Goal: Information Seeking & Learning: Compare options

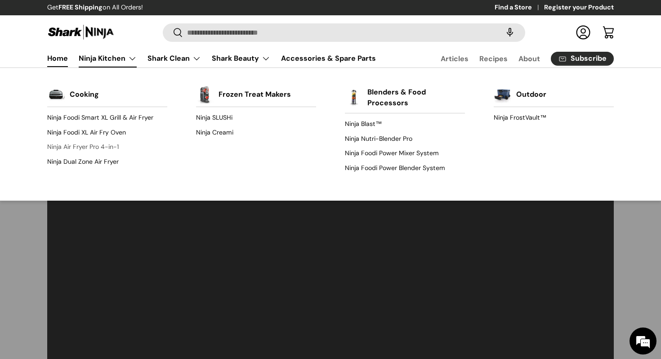
click at [97, 147] on link "Ninja Air Fryer Pro 4-in-1" at bounding box center [107, 147] width 120 height 14
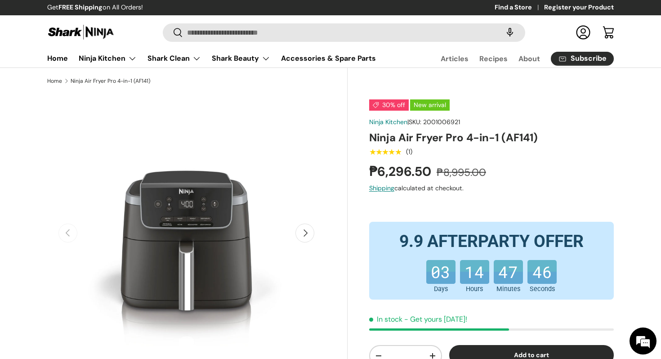
click at [305, 233] on button "Next" at bounding box center [305, 233] width 19 height 19
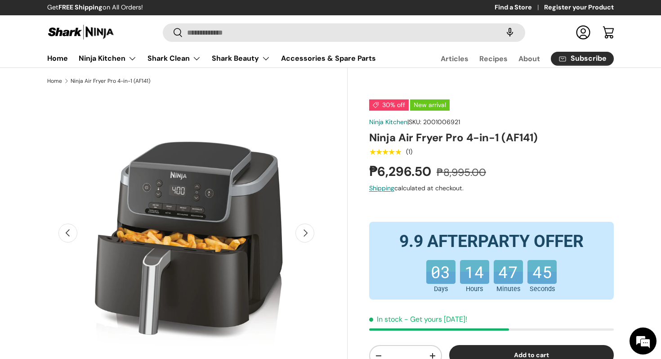
click at [305, 233] on button "Next" at bounding box center [305, 233] width 19 height 19
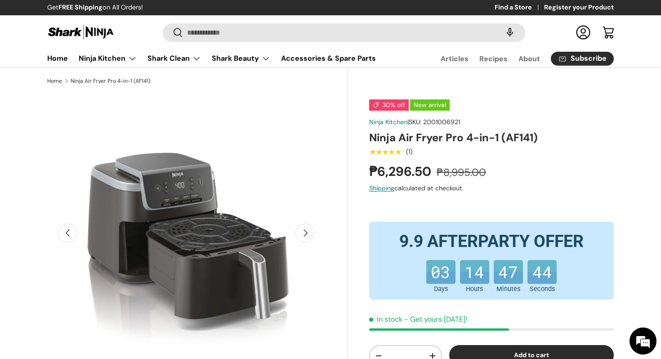
scroll to position [0, 565]
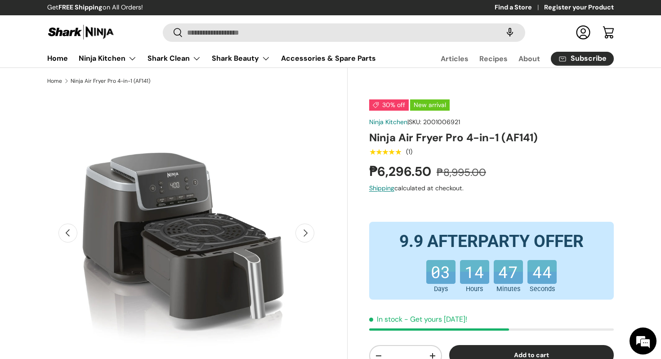
click at [305, 233] on button "Next" at bounding box center [305, 233] width 19 height 19
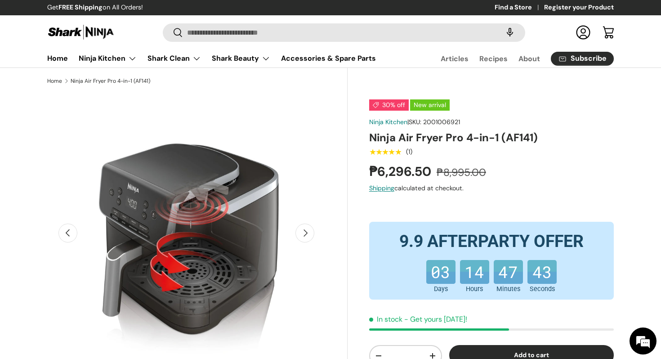
scroll to position [0, 848]
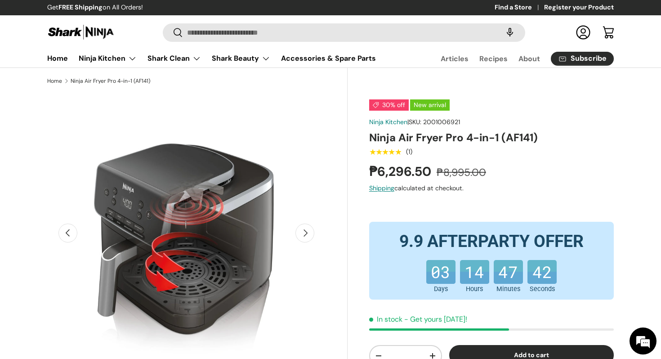
click at [305, 233] on button "Next" at bounding box center [305, 233] width 19 height 19
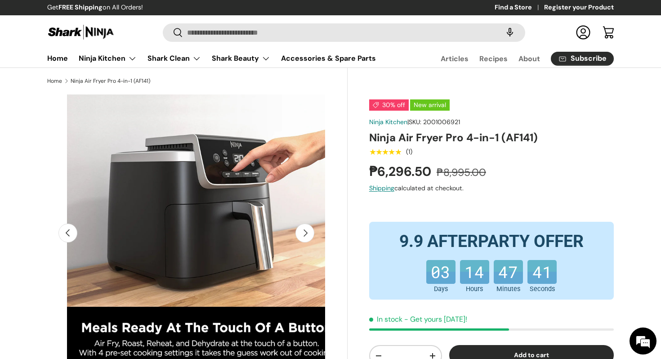
scroll to position [0, 1131]
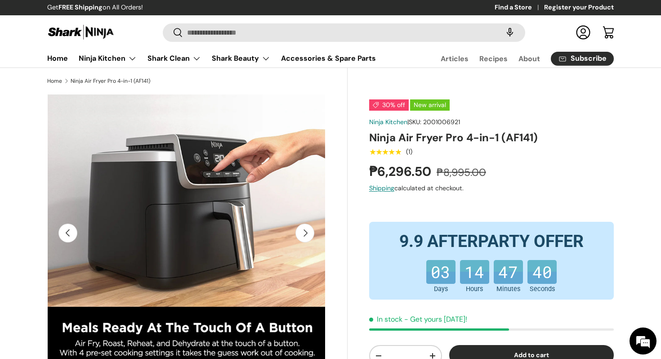
click at [305, 233] on button "Next" at bounding box center [305, 233] width 19 height 19
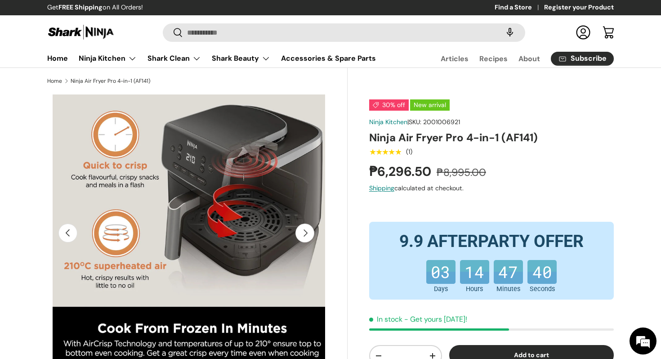
scroll to position [0, 1414]
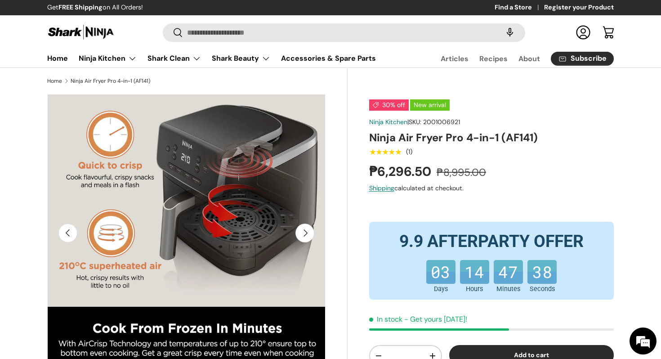
click at [305, 233] on button "Next" at bounding box center [305, 233] width 19 height 19
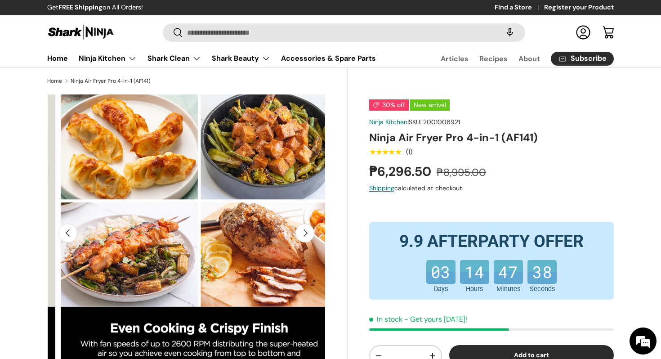
scroll to position [0, 171]
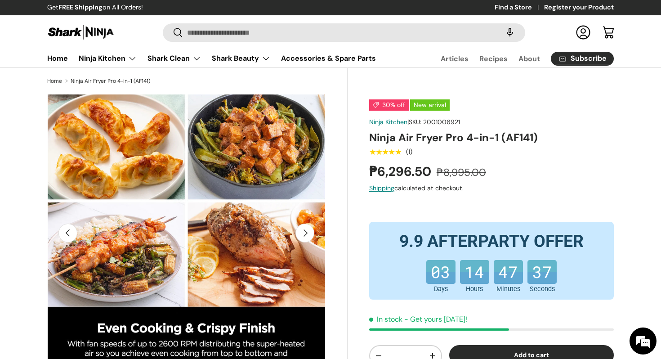
click at [305, 233] on button "Next" at bounding box center [305, 233] width 19 height 19
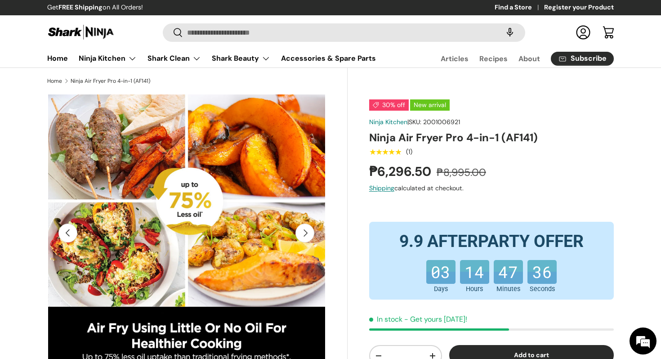
click at [305, 233] on button "Next" at bounding box center [305, 233] width 19 height 19
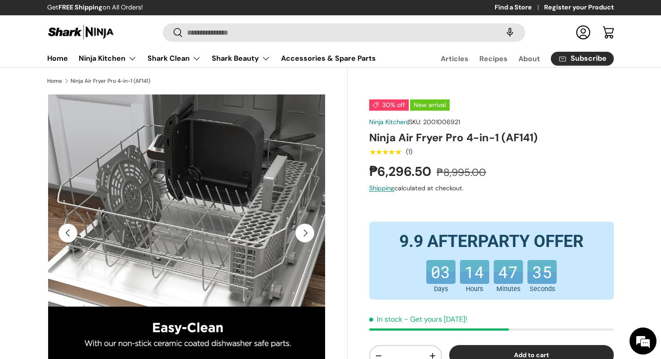
scroll to position [0, 2263]
click at [305, 233] on button "Next" at bounding box center [305, 233] width 19 height 19
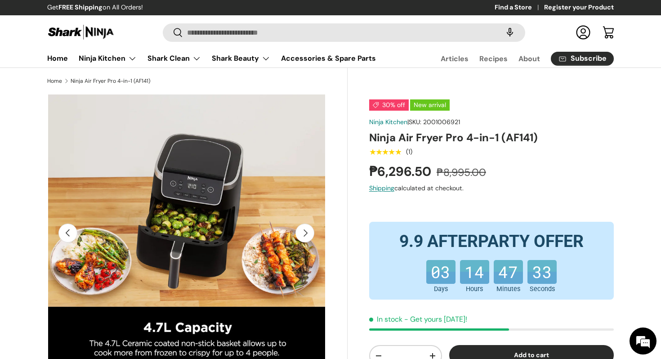
scroll to position [0, 2545]
click at [305, 233] on button "Next" at bounding box center [305, 233] width 19 height 19
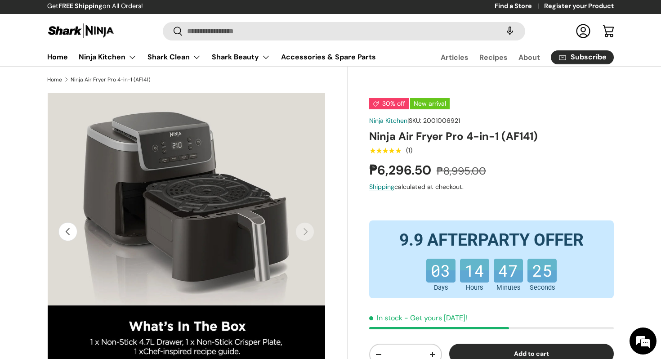
scroll to position [0, 0]
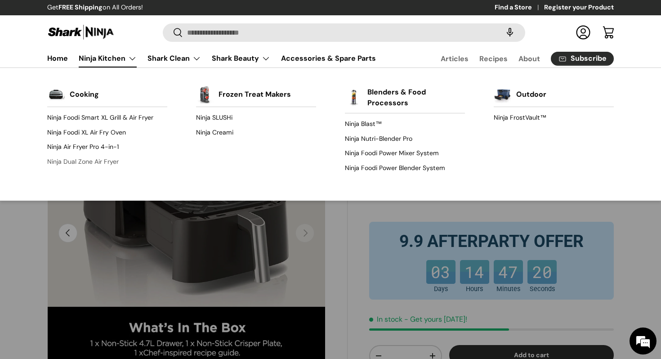
click at [102, 160] on link "Ninja Dual Zone Air Fryer" at bounding box center [107, 161] width 120 height 14
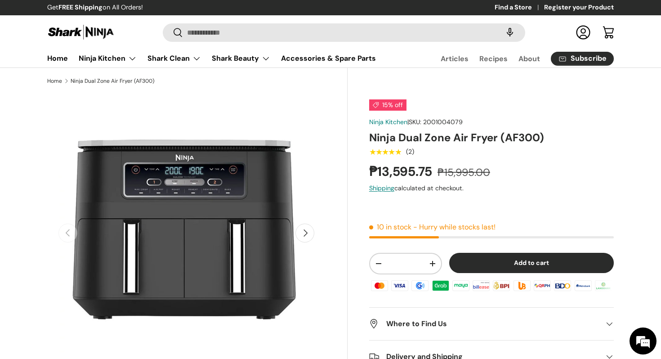
click at [307, 237] on button "Next" at bounding box center [305, 233] width 19 height 19
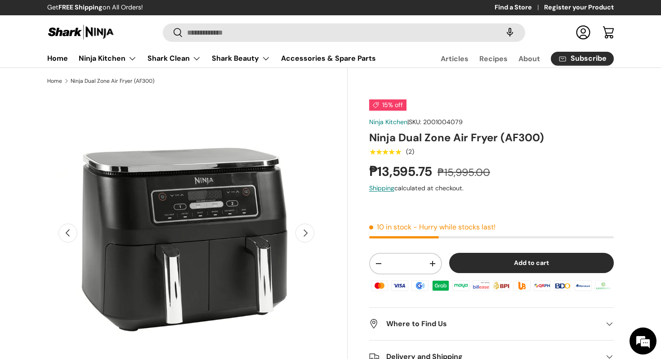
click at [307, 237] on button "Next" at bounding box center [305, 233] width 19 height 19
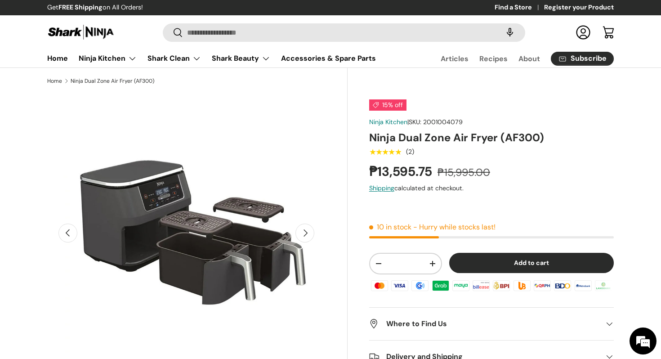
scroll to position [0, 565]
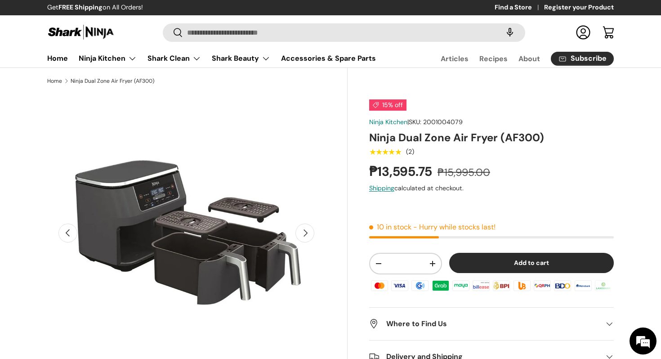
click at [307, 237] on button "Next" at bounding box center [305, 233] width 19 height 19
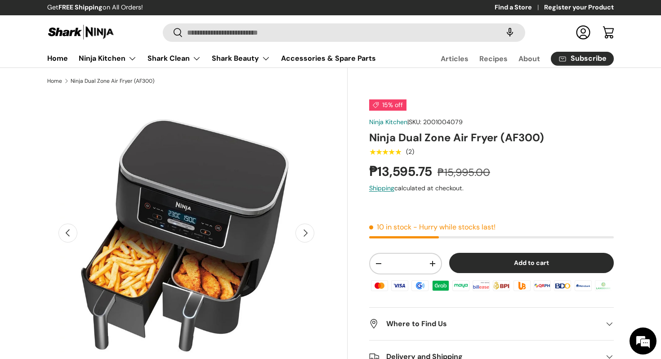
scroll to position [0, 848]
click at [307, 237] on button "Next" at bounding box center [305, 233] width 19 height 19
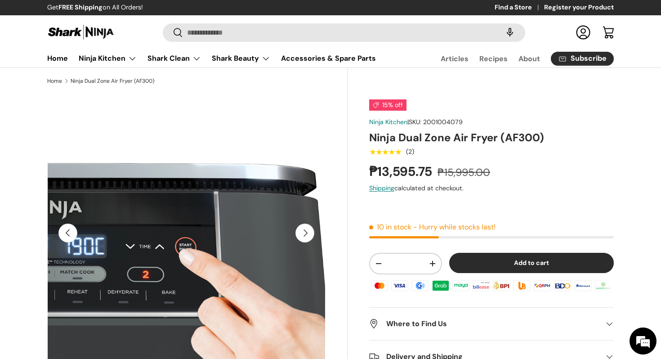
click at [307, 237] on button "Next" at bounding box center [305, 233] width 19 height 19
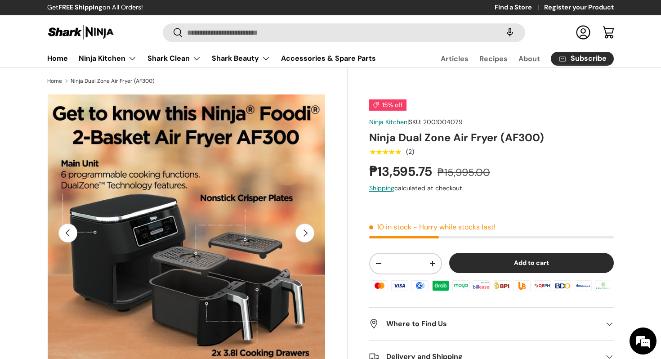
scroll to position [0, 0]
click at [307, 237] on button "Next" at bounding box center [305, 233] width 19 height 19
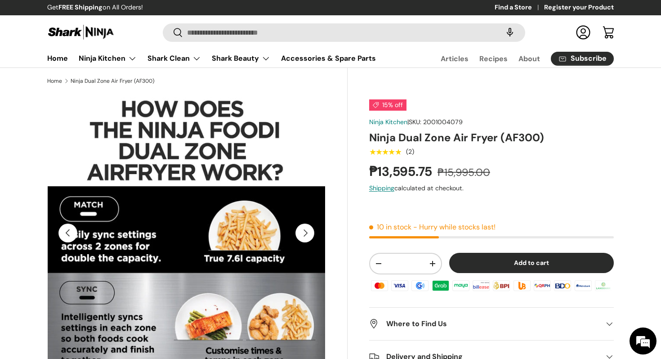
scroll to position [0, 248]
click at [307, 237] on button "Next" at bounding box center [305, 233] width 19 height 19
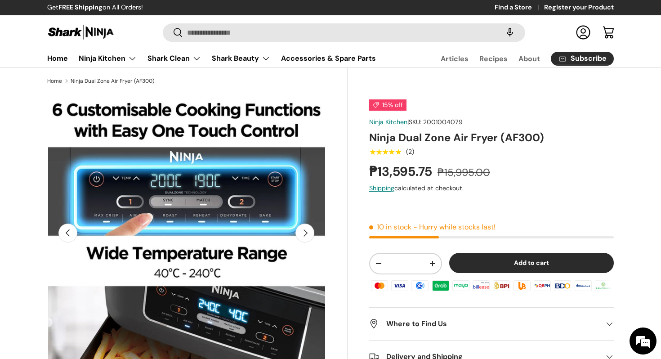
click at [307, 237] on button "Next" at bounding box center [305, 233] width 19 height 19
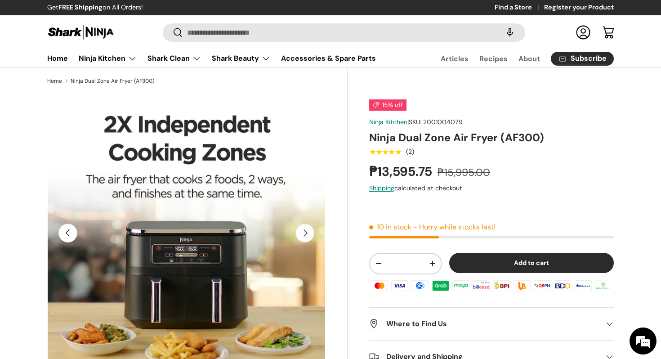
click at [307, 237] on button "Next" at bounding box center [305, 233] width 19 height 19
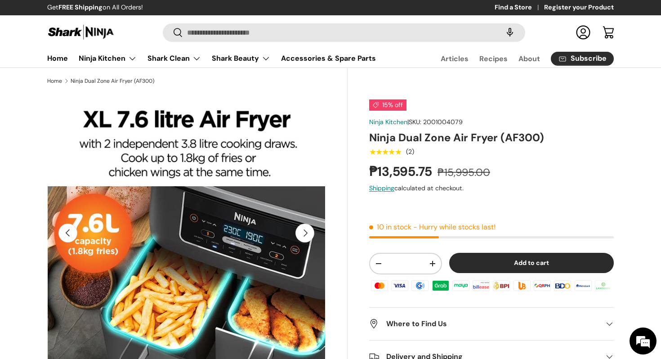
click at [307, 237] on button "Next" at bounding box center [305, 233] width 19 height 19
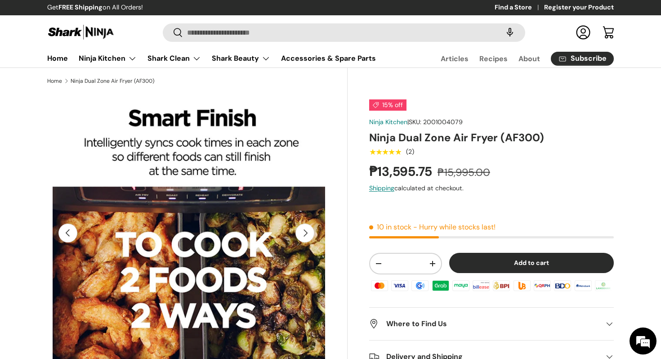
scroll to position [0, 2828]
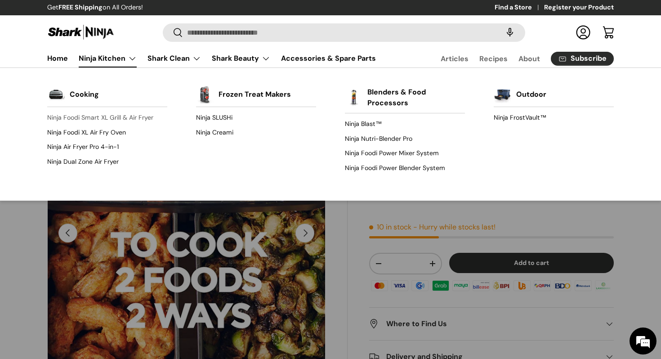
click at [114, 117] on link "Ninja Foodi Smart XL Grill & Air Fryer" at bounding box center [107, 118] width 120 height 14
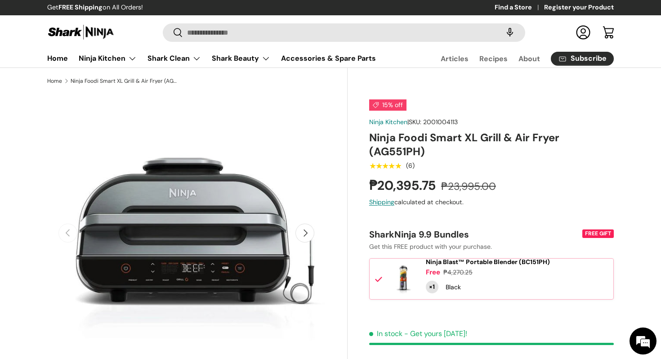
click at [309, 236] on button "Next" at bounding box center [305, 233] width 19 height 19
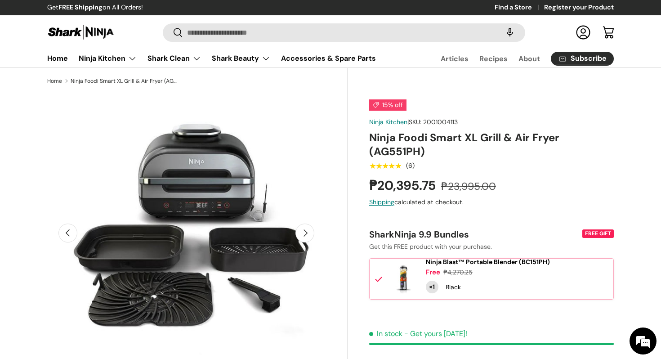
scroll to position [0, 283]
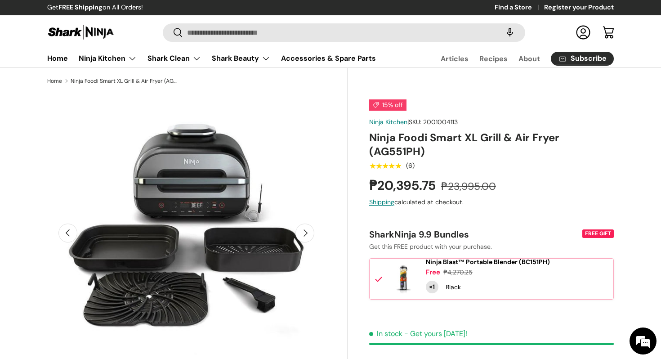
click at [309, 236] on button "Next" at bounding box center [305, 233] width 19 height 19
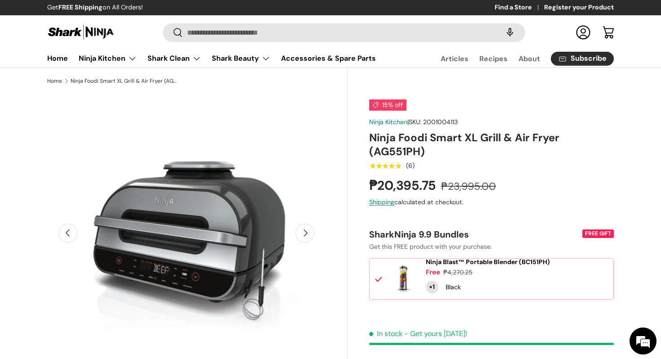
click at [309, 236] on button "Next" at bounding box center [305, 233] width 19 height 19
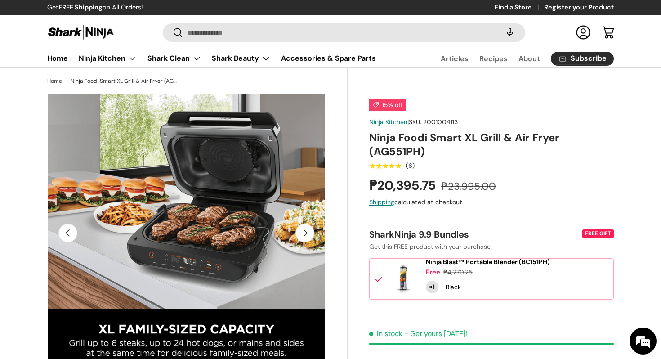
click at [309, 236] on button "Next" at bounding box center [305, 233] width 19 height 19
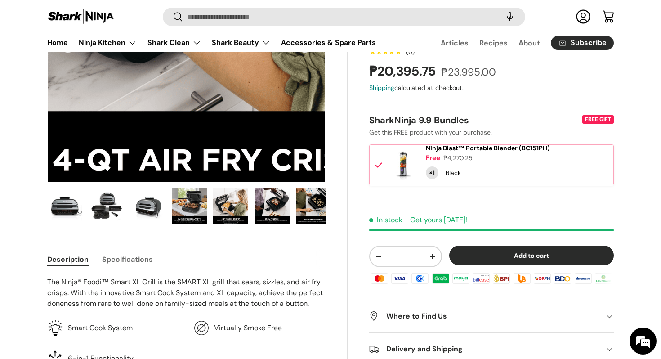
scroll to position [0, 0]
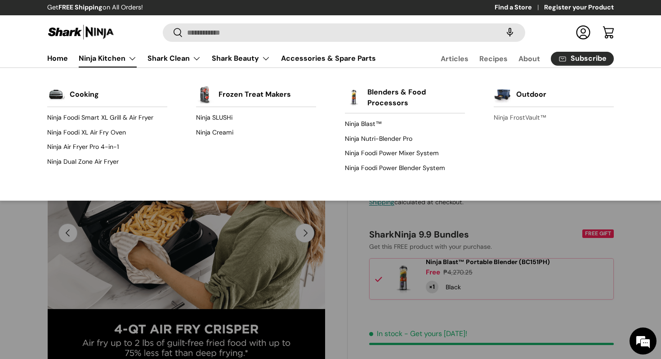
click at [511, 121] on link "Ninja FrostVault™" at bounding box center [554, 118] width 120 height 14
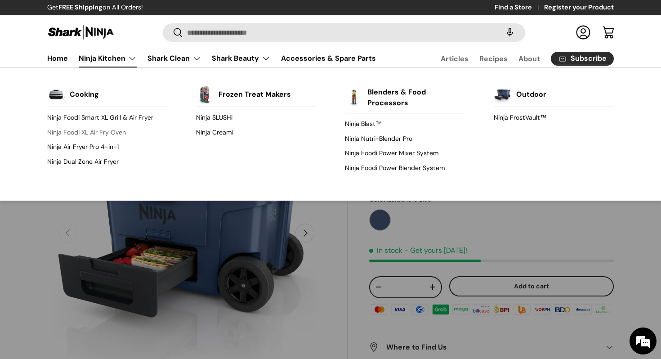
click at [85, 131] on link "Ninja Foodi XL Air Fry Oven" at bounding box center [107, 132] width 120 height 14
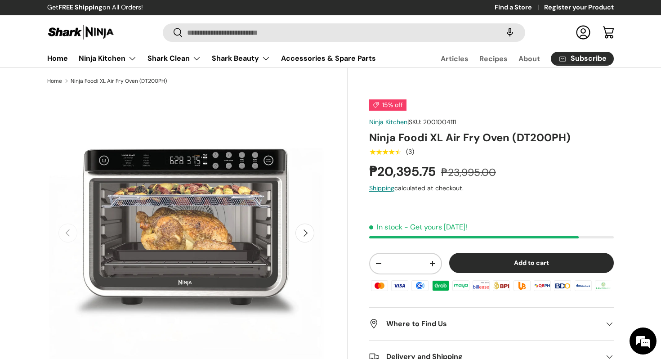
click at [309, 233] on button "Next" at bounding box center [305, 233] width 19 height 19
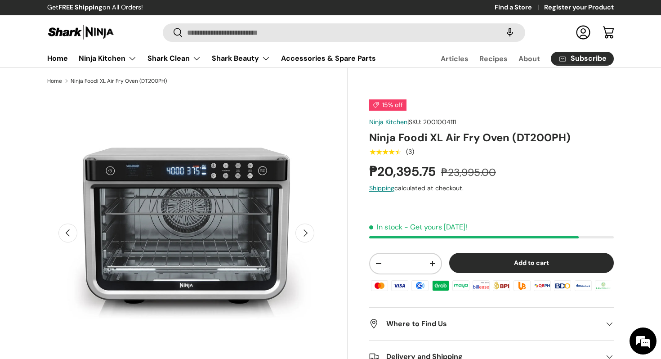
click at [309, 233] on button "Next" at bounding box center [305, 233] width 19 height 19
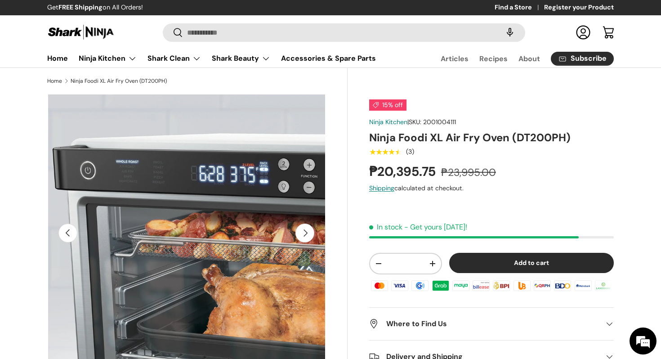
click at [309, 233] on button "Next" at bounding box center [305, 233] width 19 height 19
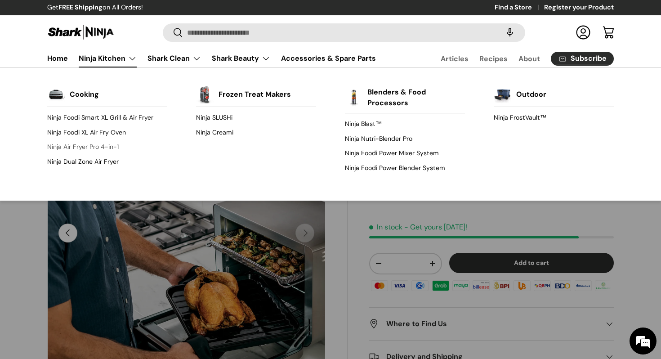
click at [101, 145] on link "Ninja Air Fryer Pro 4-in-1" at bounding box center [107, 147] width 120 height 14
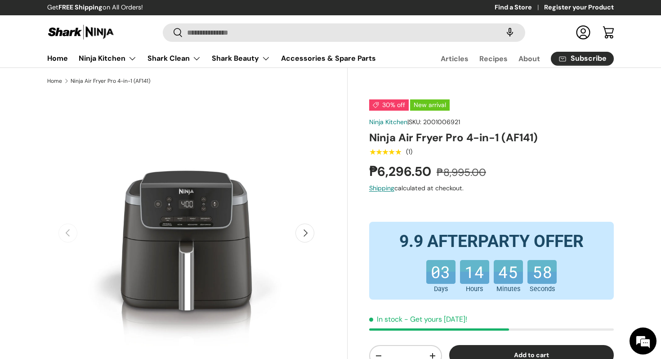
click at [311, 234] on button "Next" at bounding box center [305, 233] width 19 height 19
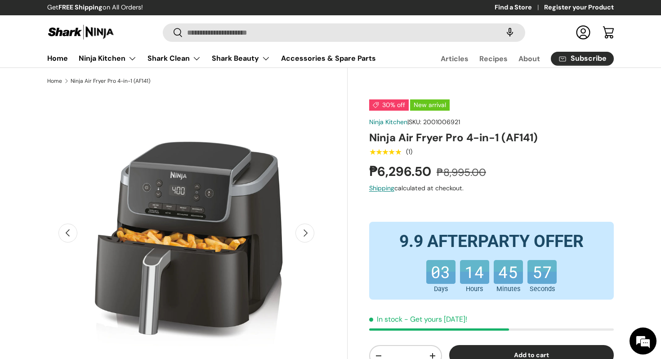
click at [311, 234] on button "Next" at bounding box center [305, 233] width 19 height 19
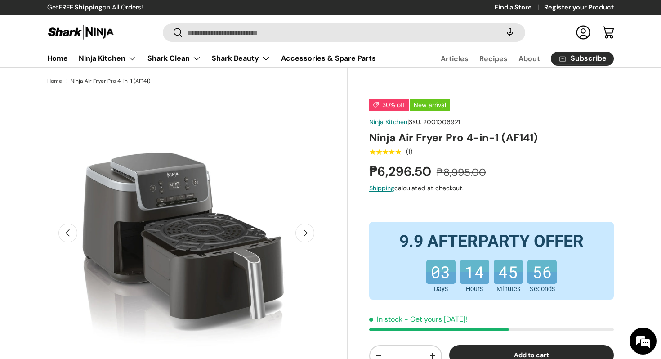
click at [311, 234] on button "Next" at bounding box center [305, 233] width 19 height 19
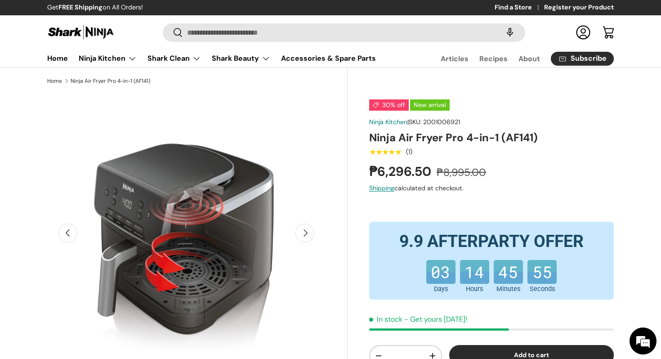
click at [311, 234] on button "Next" at bounding box center [305, 233] width 19 height 19
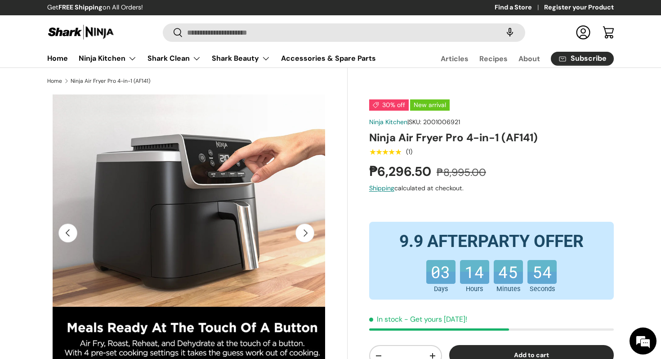
scroll to position [0, 1131]
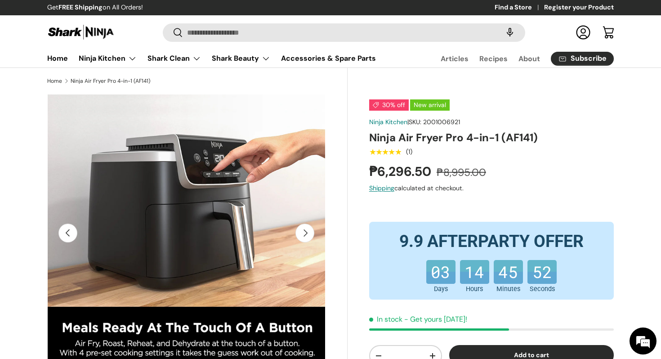
click at [580, 36] on link "Log in" at bounding box center [584, 32] width 20 height 20
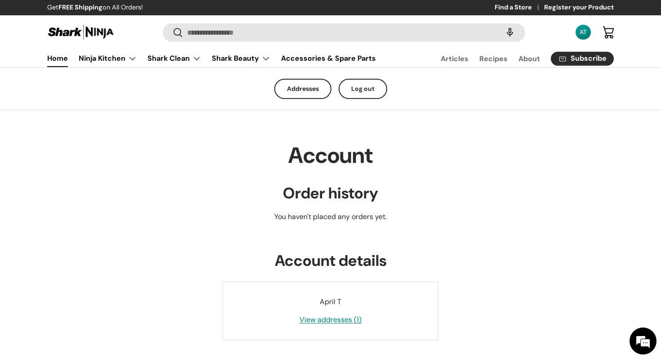
click at [61, 62] on link "Home" at bounding box center [57, 58] width 21 height 18
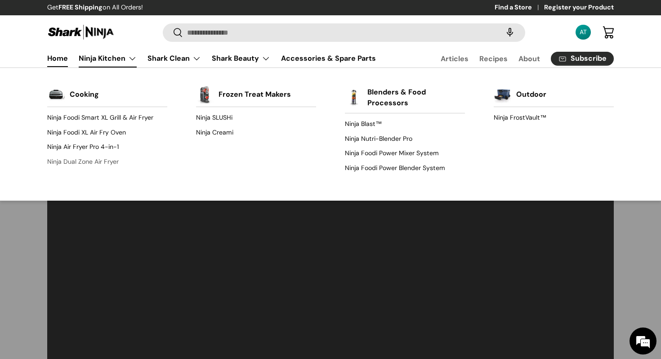
click at [99, 159] on link "Ninja Dual Zone Air Fryer" at bounding box center [107, 161] width 120 height 14
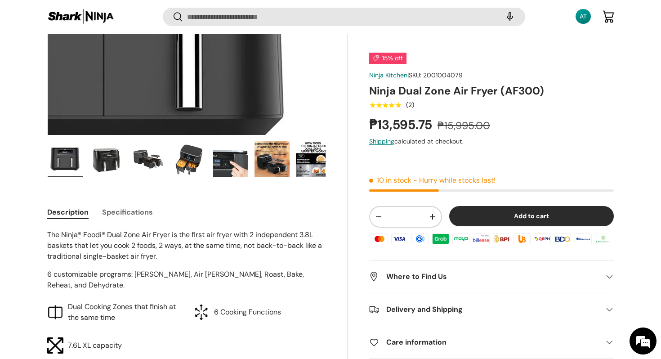
scroll to position [296, 0]
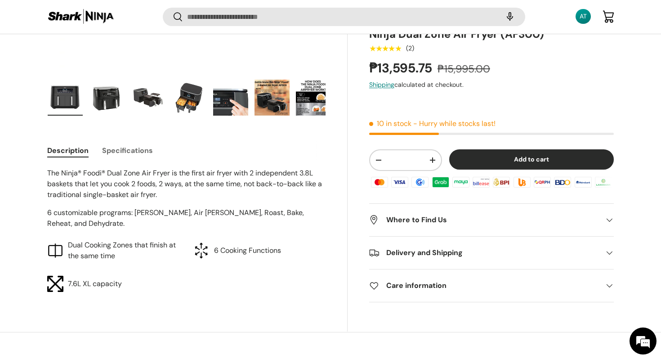
click at [114, 154] on button "Specifications" at bounding box center [127, 150] width 51 height 20
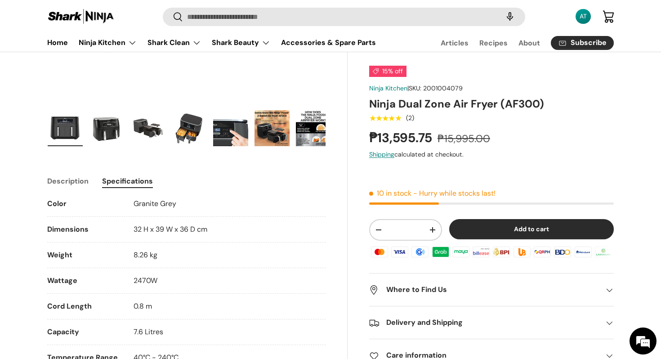
scroll to position [0, 0]
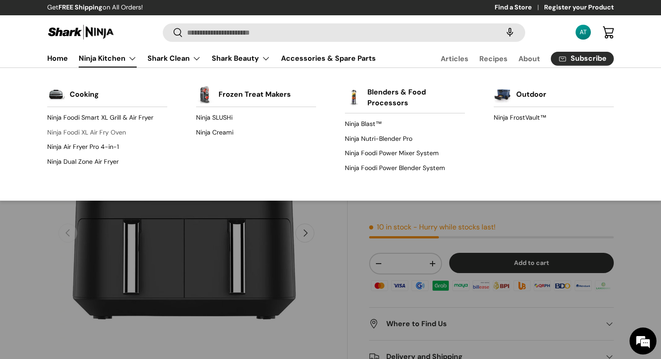
click at [94, 130] on link "Ninja Foodi XL Air Fry Oven" at bounding box center [107, 132] width 120 height 14
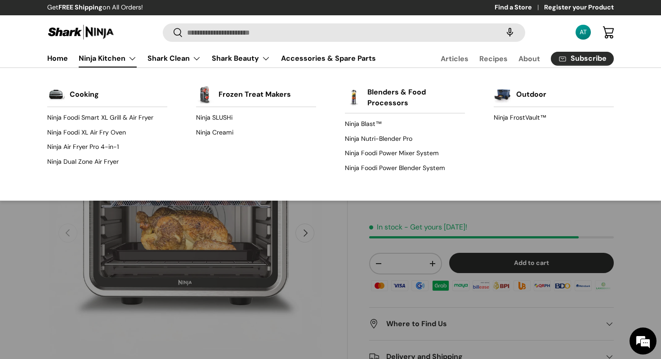
click at [85, 58] on link "Ninja Kitchen" at bounding box center [108, 58] width 58 height 18
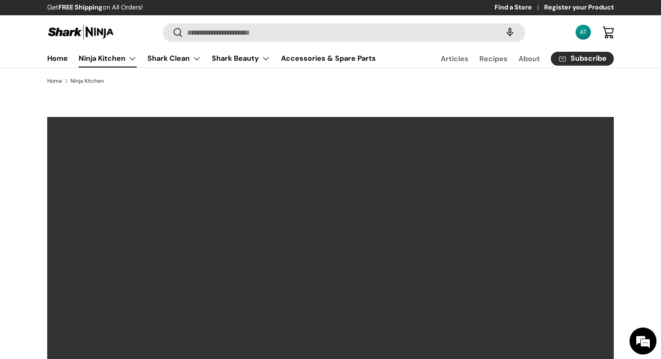
click at [85, 58] on link "Ninja Kitchen" at bounding box center [108, 58] width 58 height 18
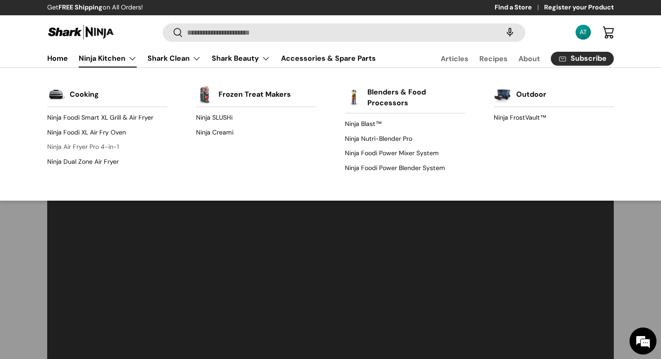
click at [85, 147] on link "Ninja Air Fryer Pro 4-in-1" at bounding box center [107, 147] width 120 height 14
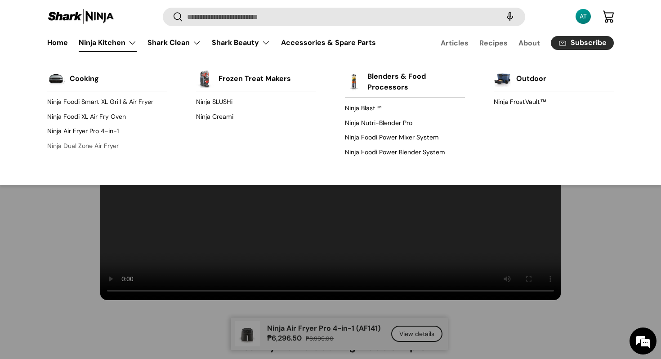
click at [94, 145] on link "Ninja Dual Zone Air Fryer" at bounding box center [107, 146] width 120 height 14
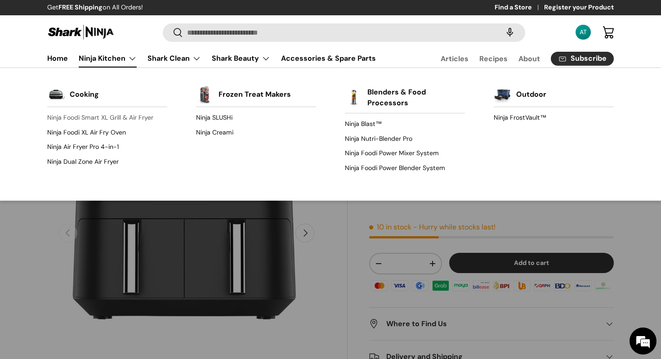
click at [94, 117] on link "Ninja Foodi Smart XL Grill & Air Fryer" at bounding box center [107, 118] width 120 height 14
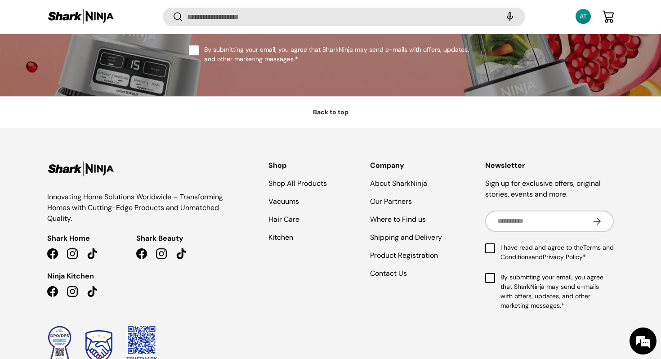
scroll to position [4606, 0]
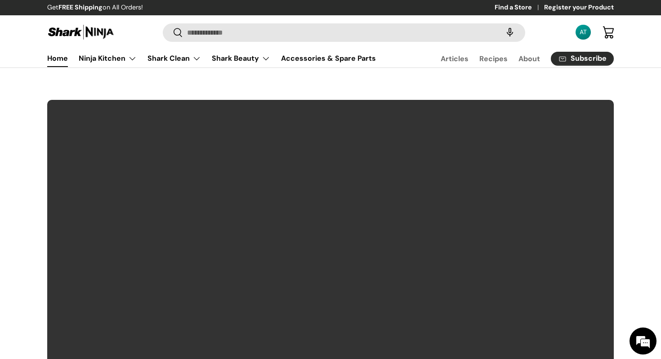
click at [510, 6] on link "Find a Store" at bounding box center [519, 8] width 49 height 10
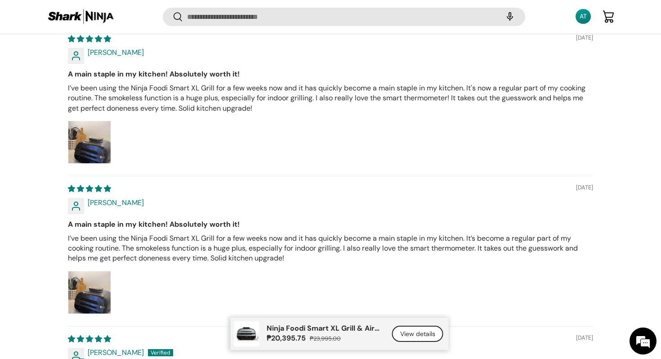
scroll to position [8859, 0]
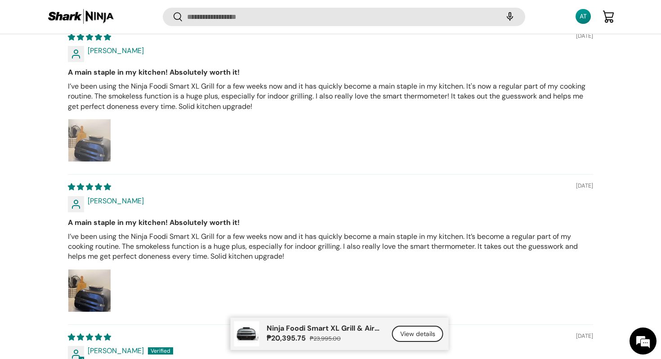
click at [92, 131] on img "Link to user picture 1" at bounding box center [89, 140] width 42 height 42
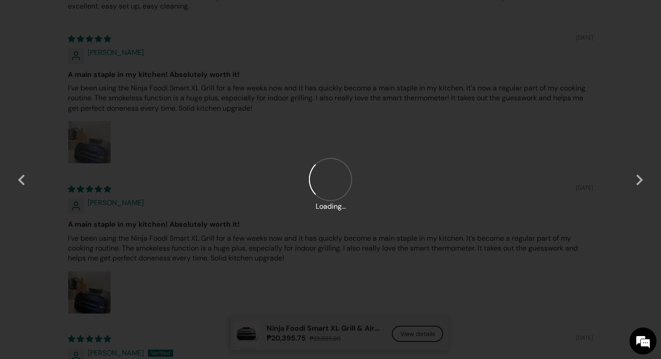
scroll to position [0, 0]
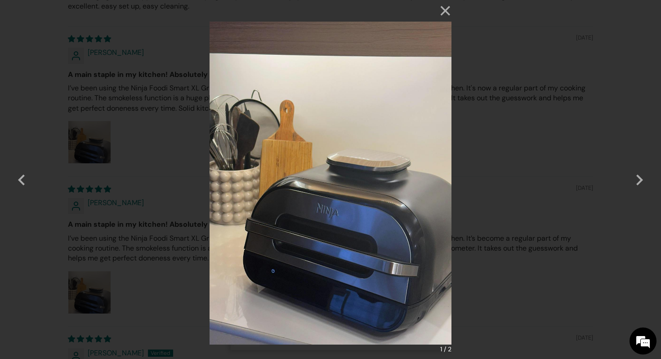
click at [489, 243] on div "× 1 / 2 Loading..." at bounding box center [330, 179] width 661 height 359
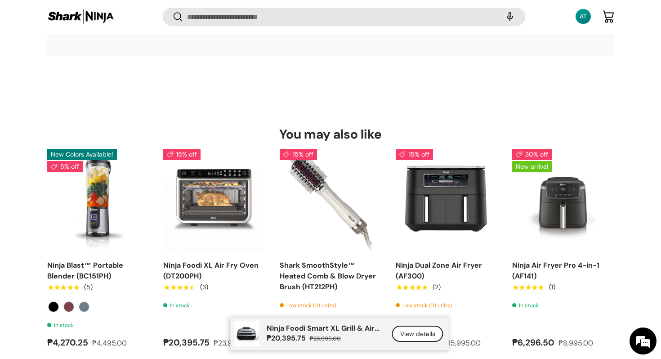
scroll to position [9776, 0]
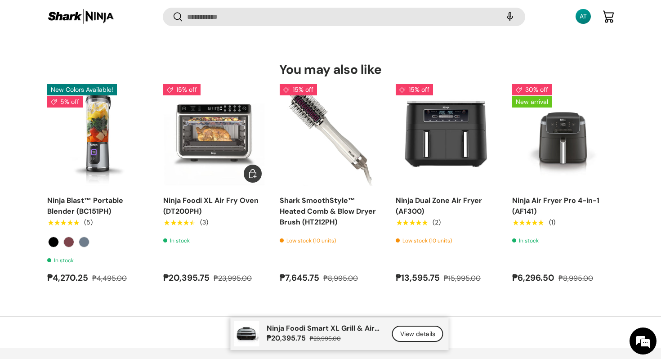
click at [0, 0] on img "Ninja Foodi XL Air Fry Oven (DT200PH)" at bounding box center [0, 0] width 0 height 0
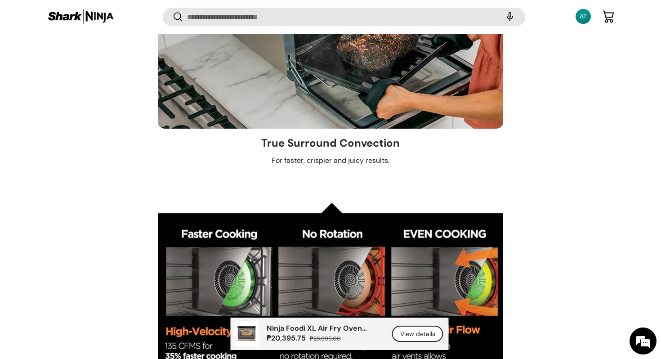
scroll to position [1411, 0]
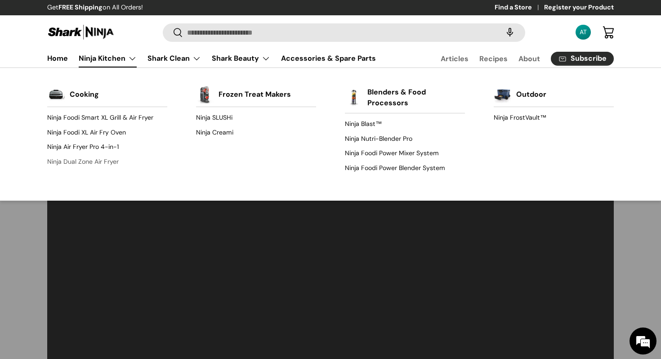
click at [77, 161] on link "Ninja Dual Zone Air Fryer" at bounding box center [107, 161] width 120 height 14
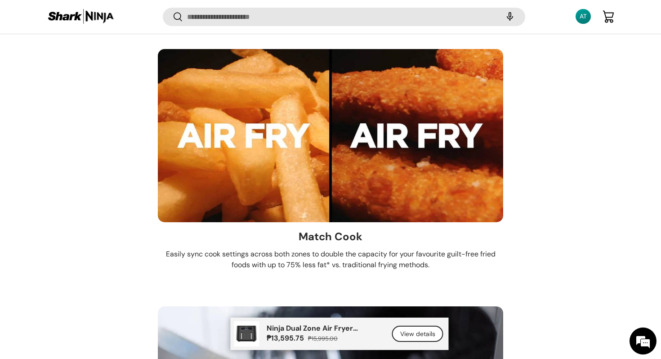
scroll to position [3083, 0]
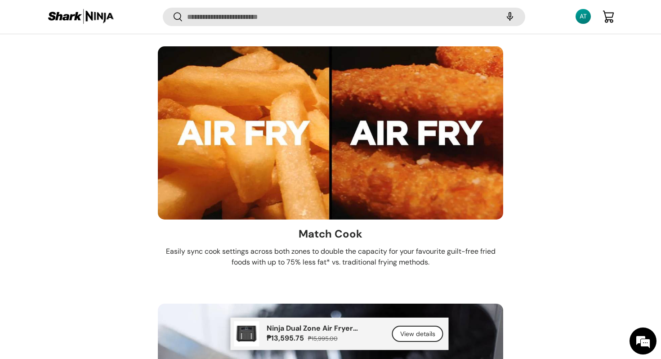
click at [610, 18] on link "Cart" at bounding box center [609, 17] width 20 height 20
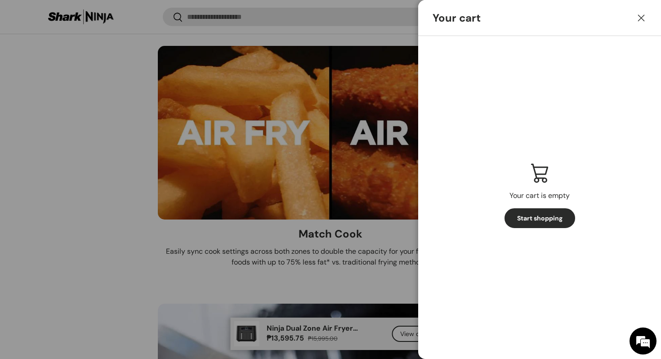
click at [546, 214] on link "Start shopping" at bounding box center [540, 218] width 71 height 20
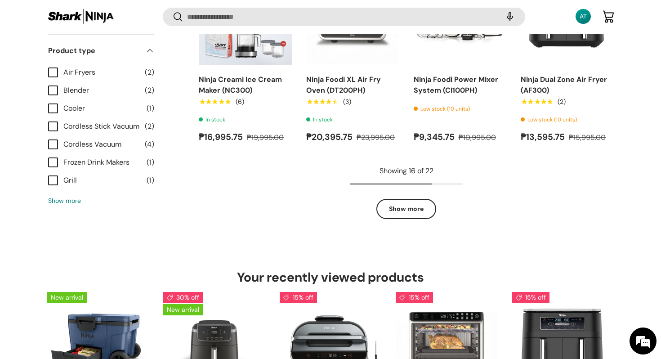
scroll to position [1143, 0]
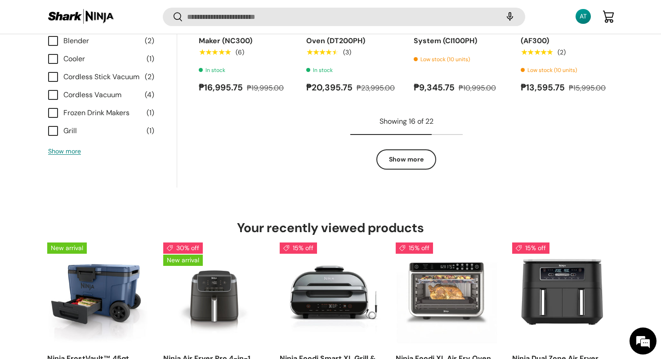
click at [411, 164] on link "Show more" at bounding box center [406, 159] width 60 height 20
